Goal: Find specific page/section: Find specific page/section

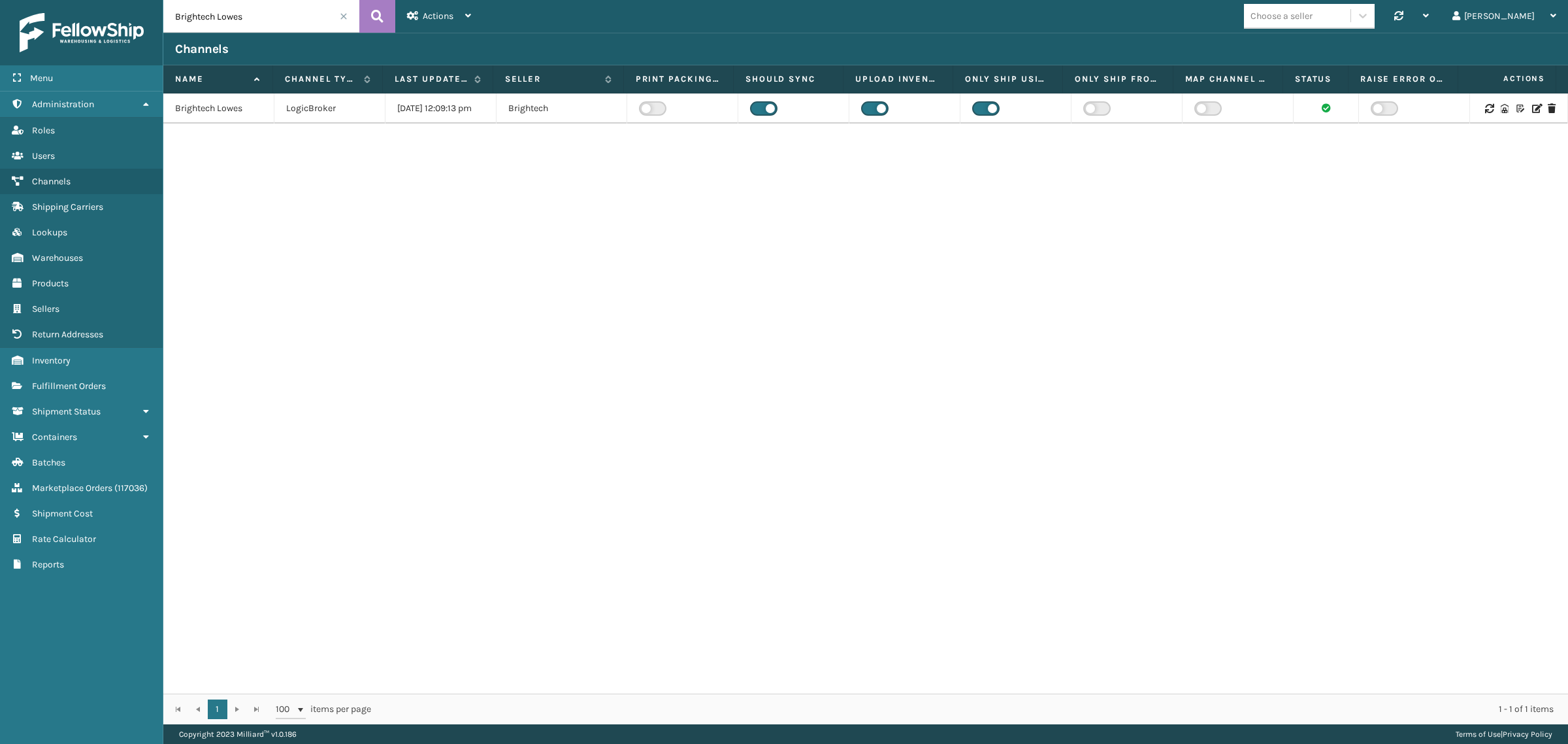
click at [342, 12] on span at bounding box center [343, 16] width 8 height 8
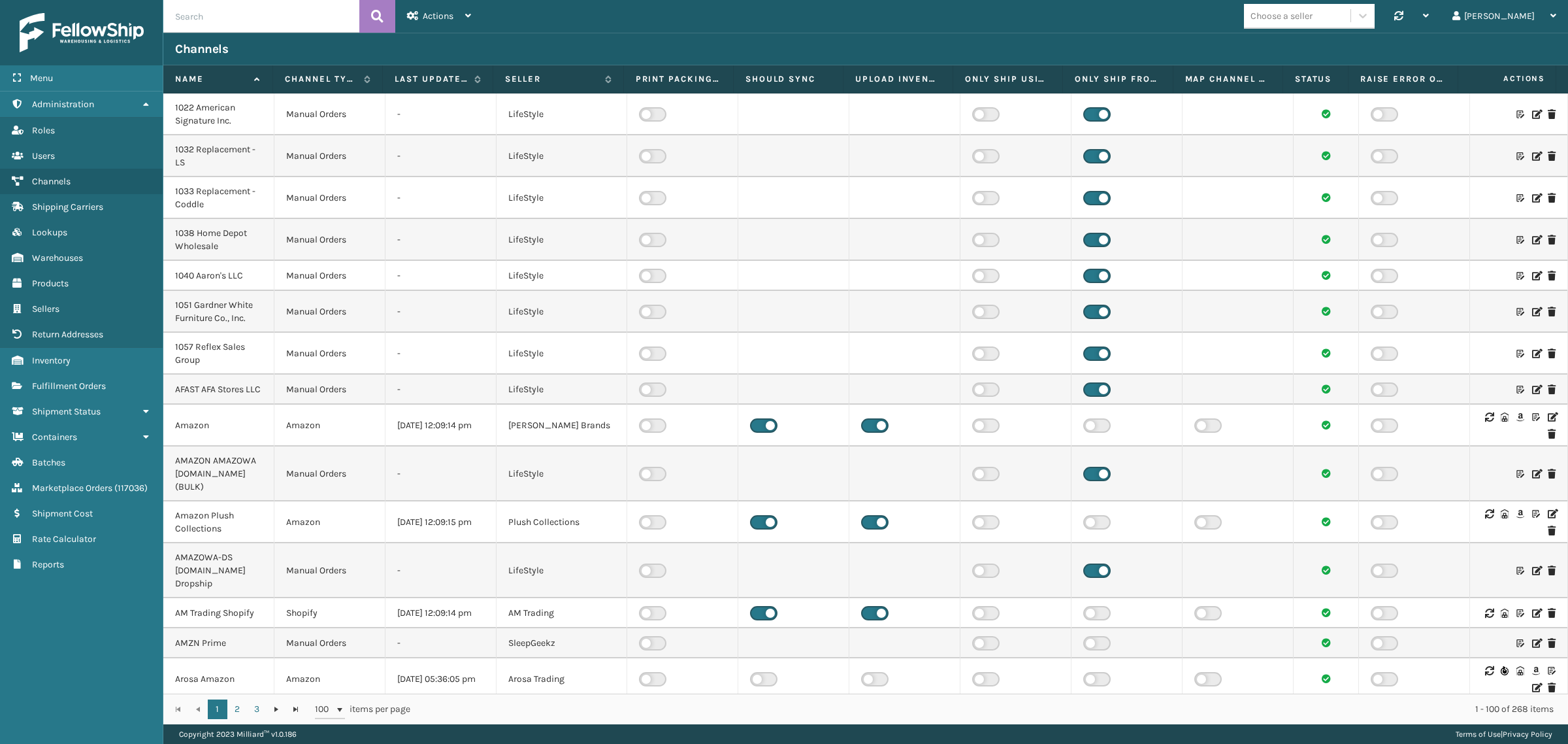
click at [287, 26] on input "text" at bounding box center [261, 16] width 196 height 33
paste input "Brightech Lowes"
type input "Brightech Lowes"
click at [377, 12] on icon at bounding box center [378, 16] width 12 height 20
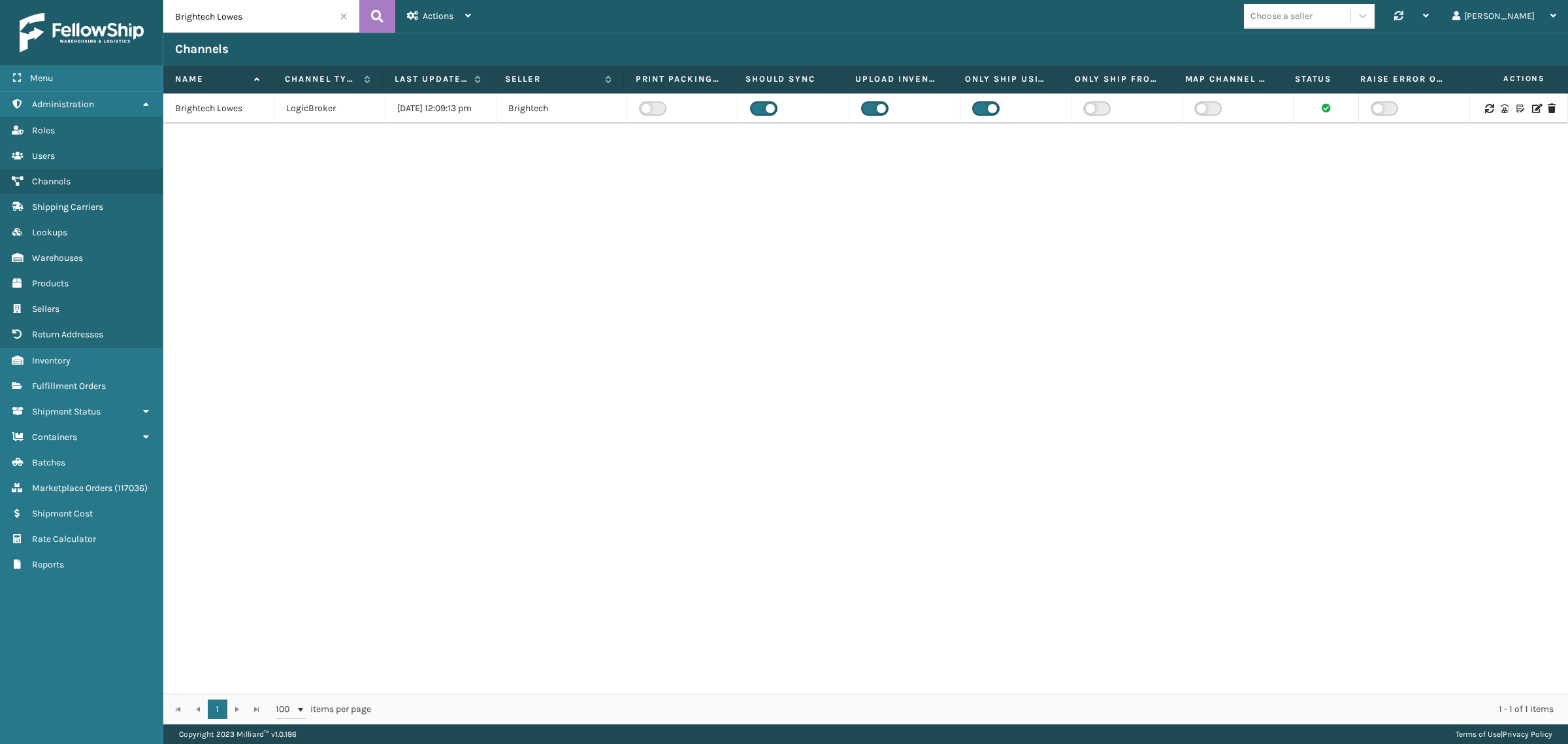
click at [343, 13] on span at bounding box center [343, 16] width 8 height 8
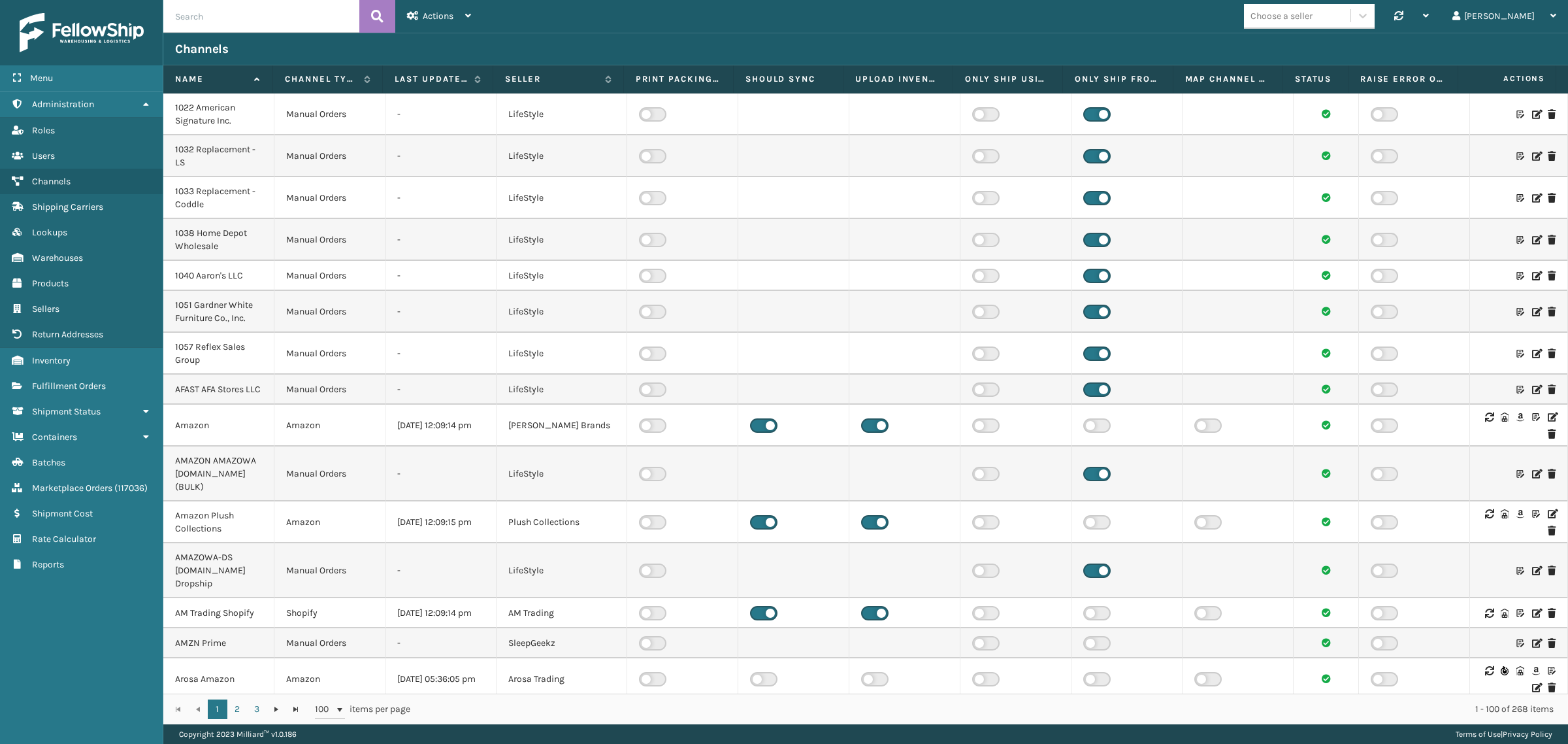
click at [263, 17] on input "text" at bounding box center [261, 16] width 196 height 33
paste input "Brightech Lowes"
type input "Brightech Lowes"
click at [379, 8] on icon at bounding box center [378, 16] width 12 height 20
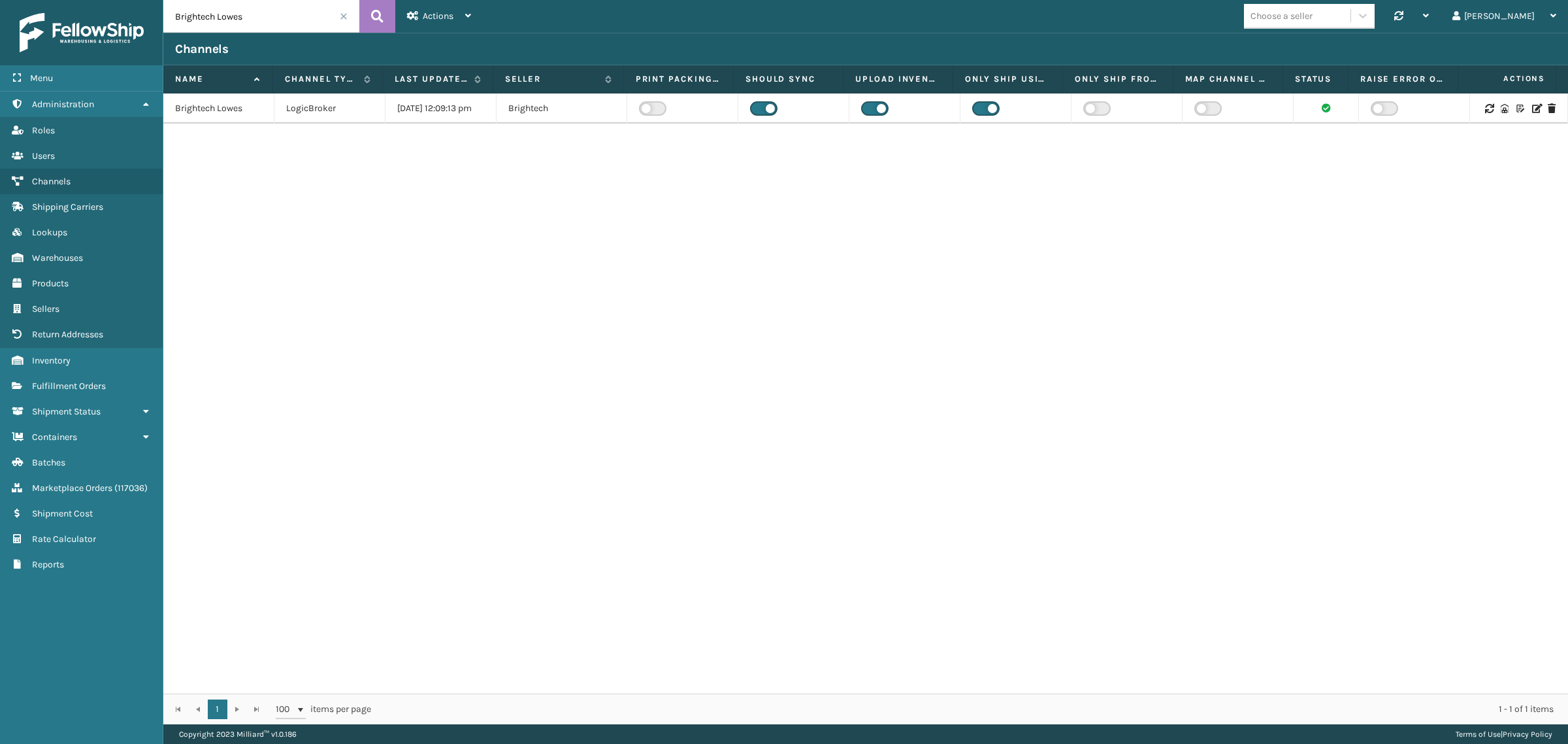
click at [344, 17] on span at bounding box center [343, 16] width 8 height 8
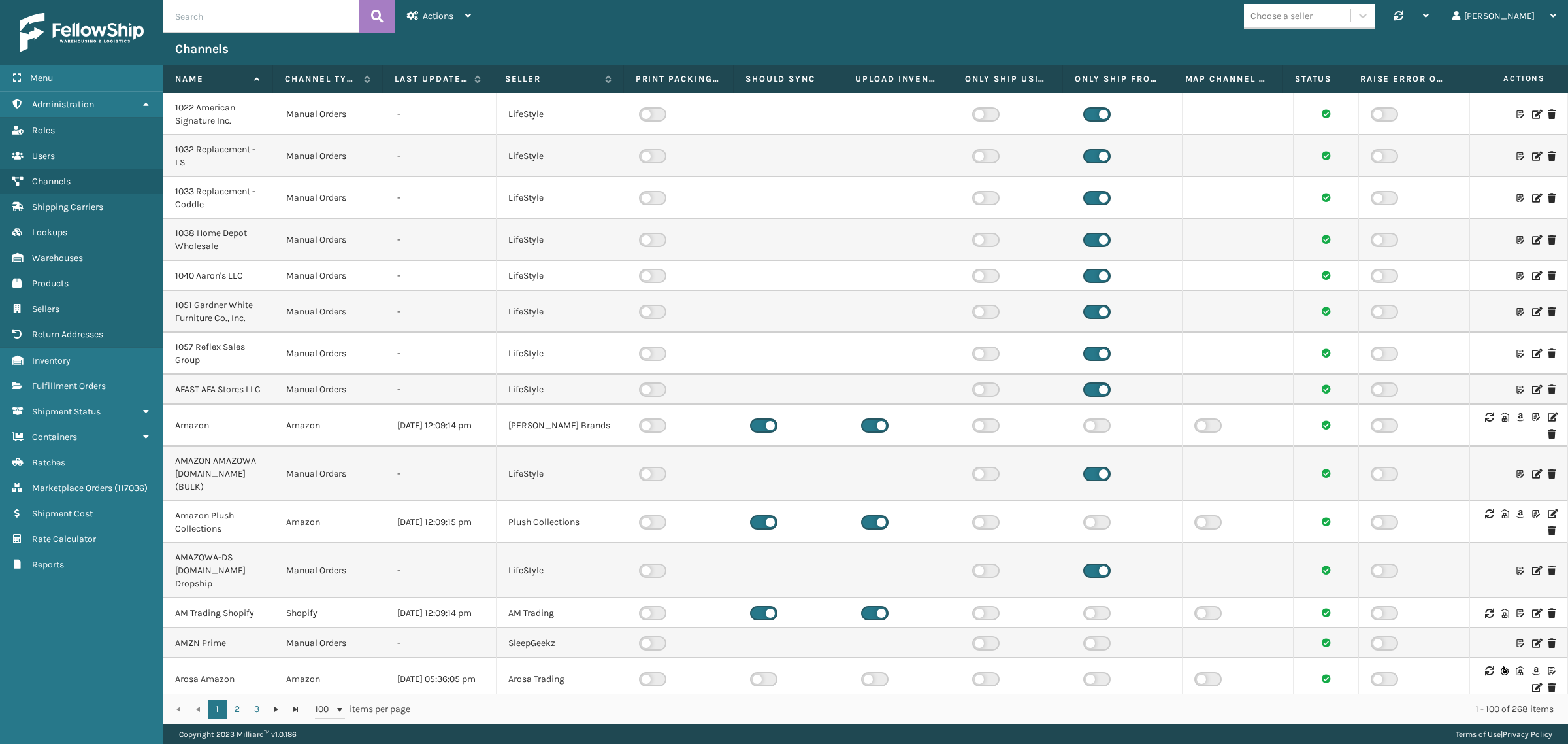
click at [294, 12] on input "text" at bounding box center [261, 16] width 196 height 33
paste input "Brightech Lowes"
type input "Brightech Lowes"
click at [381, 11] on icon at bounding box center [378, 16] width 12 height 20
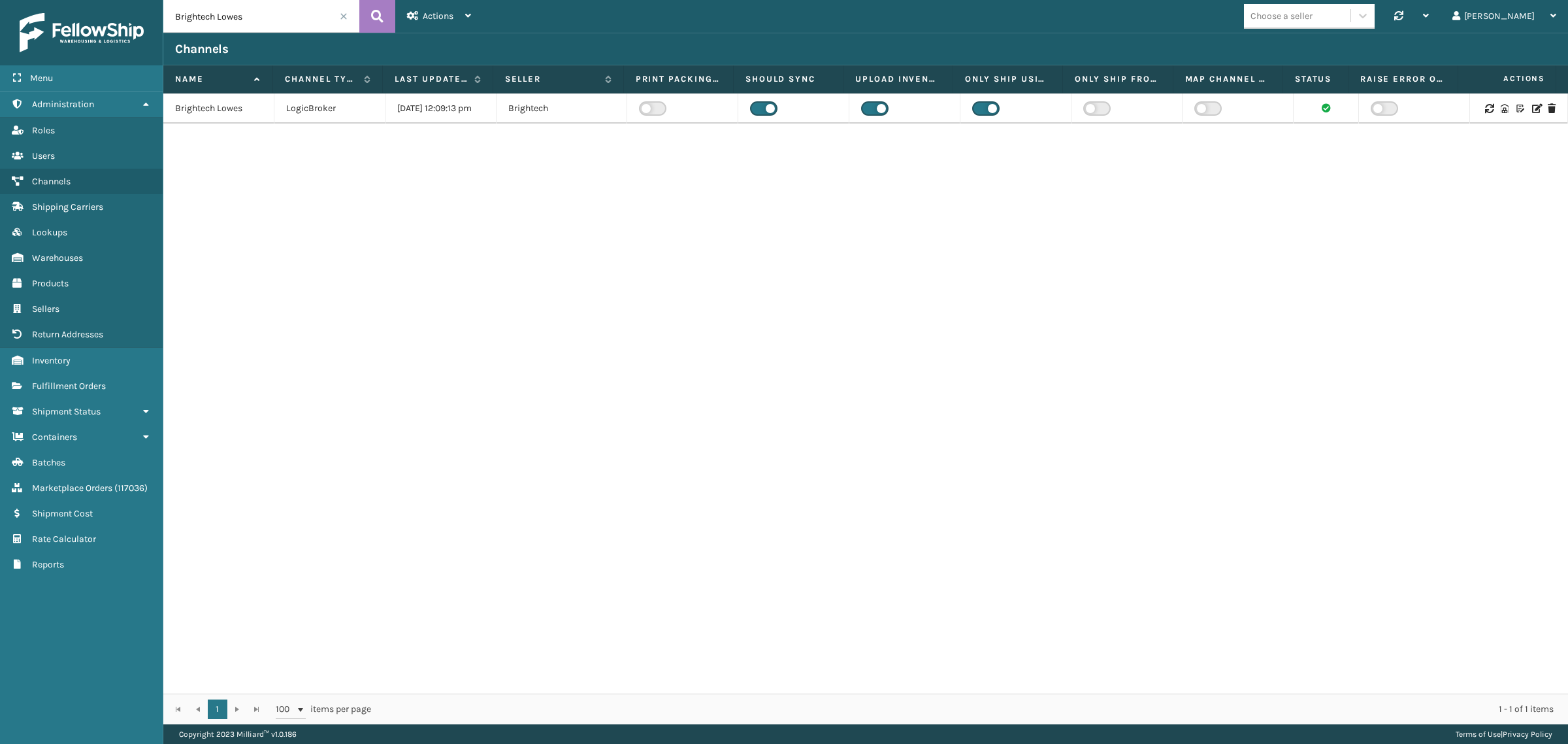
click at [344, 17] on span at bounding box center [343, 16] width 8 height 8
